Goal: Information Seeking & Learning: Learn about a topic

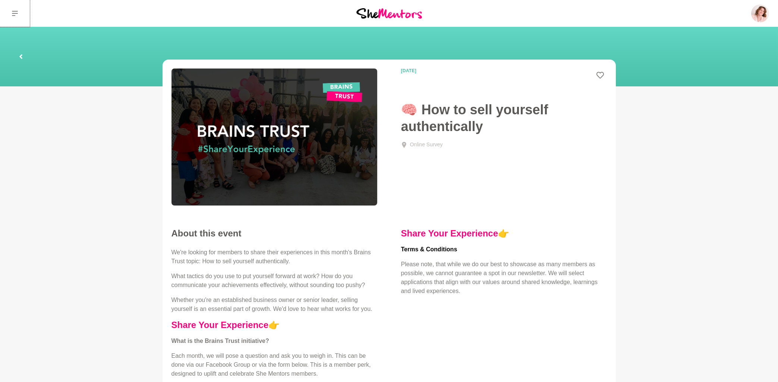
click at [17, 11] on icon at bounding box center [15, 13] width 6 height 6
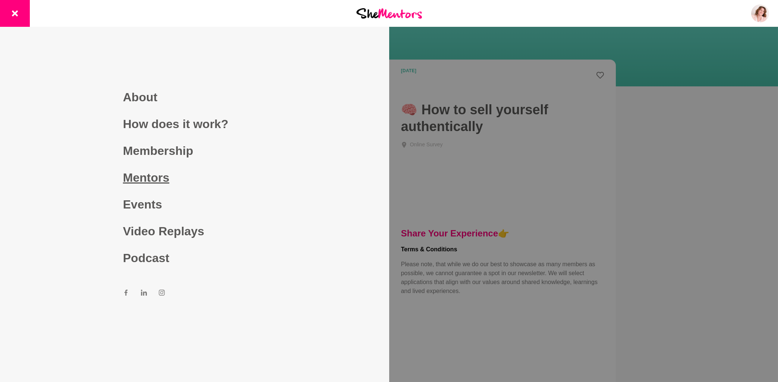
click at [153, 176] on link "Mentors" at bounding box center [194, 177] width 143 height 27
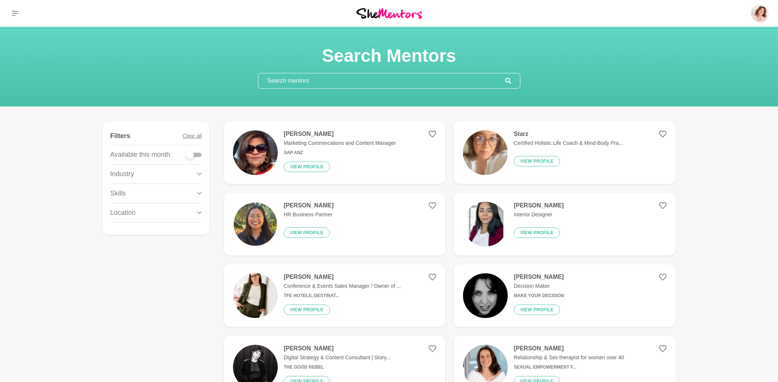
click at [294, 81] on input "text" at bounding box center [381, 80] width 247 height 15
paste input "“Just want to thank Deb Ashton for the amazing mentor hour on networking — she’…"
type input "“Just want to thank Deb Ashton for the amazing mentor hour on networking — she’…"
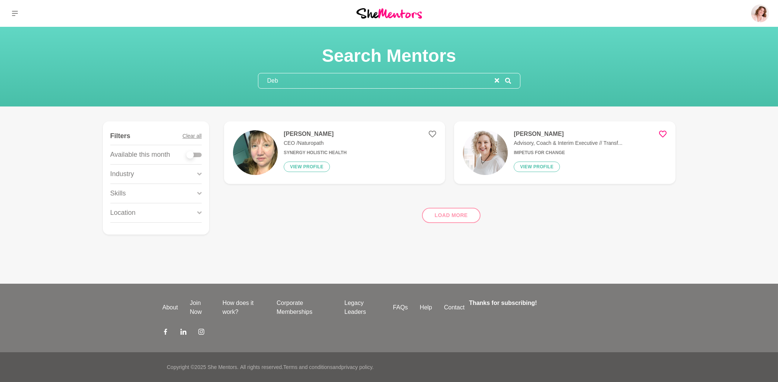
type input "Deb"
click at [305, 133] on h4 "Deb Ashton" at bounding box center [315, 133] width 63 height 7
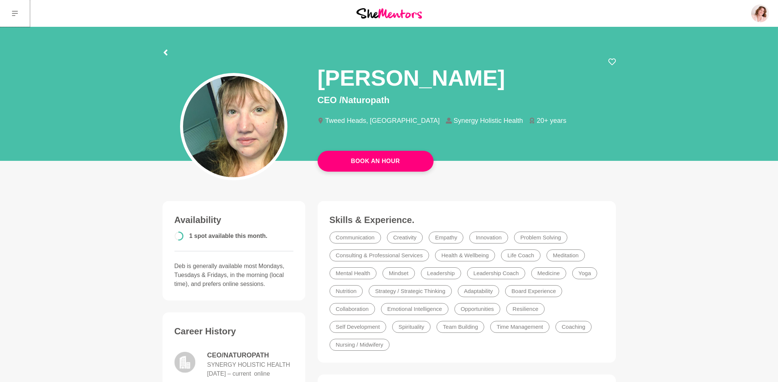
click at [13, 13] on icon at bounding box center [15, 13] width 6 height 6
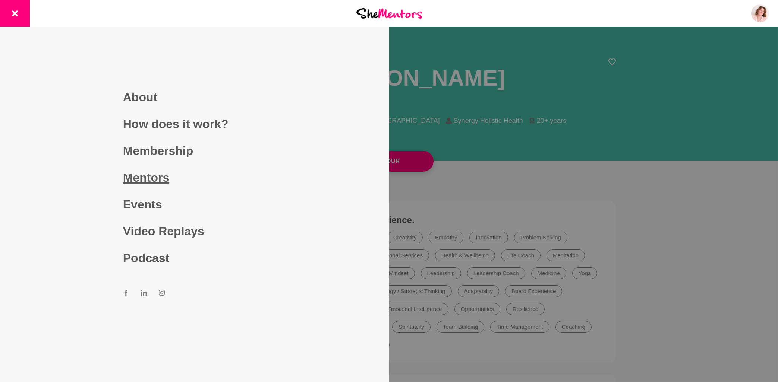
click at [158, 177] on link "Mentors" at bounding box center [194, 177] width 143 height 27
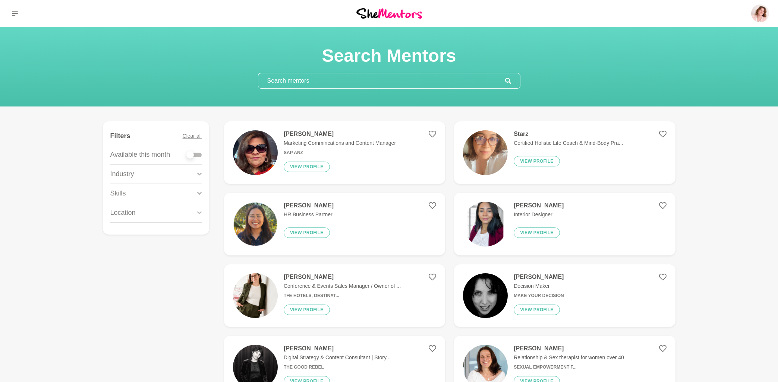
click at [303, 80] on input "text" at bounding box center [381, 80] width 247 height 15
paste input "Mariana Queiroz"
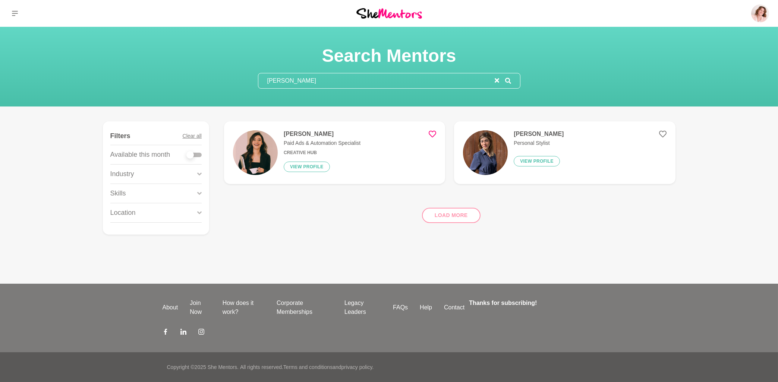
type input "Mariana Queiroz"
click at [305, 134] on h4 "Mariana Queiroz" at bounding box center [322, 133] width 77 height 7
